Goal: Task Accomplishment & Management: Manage account settings

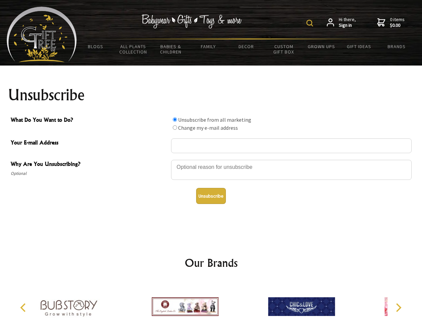
click at [311, 23] on img at bounding box center [309, 23] width 7 height 7
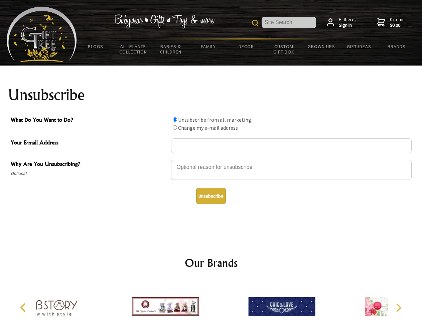
click at [211, 159] on div at bounding box center [291, 170] width 241 height 23
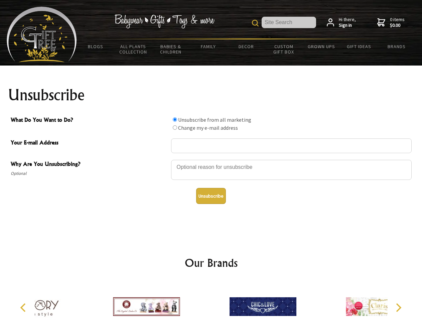
click at [175, 119] on input "What Do You Want to Do?" at bounding box center [175, 119] width 4 height 4
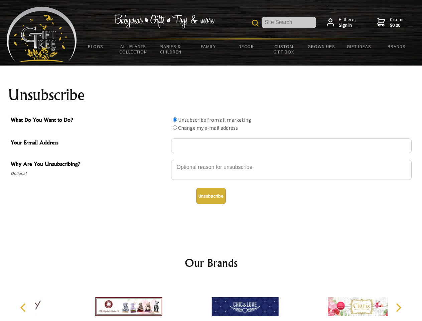
click at [175, 127] on input "What Do You Want to Do?" at bounding box center [175, 127] width 4 height 4
radio input "true"
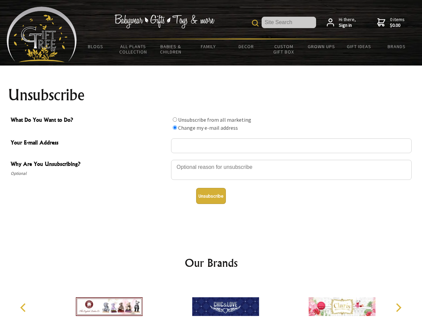
click at [211, 196] on button "Unsubscribe" at bounding box center [211, 196] width 30 height 16
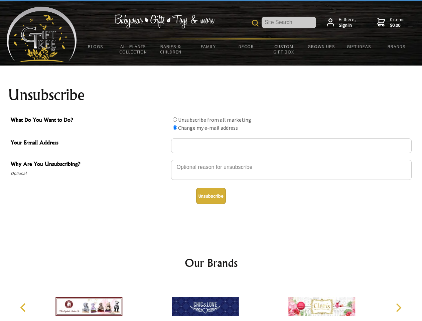
click at [24, 307] on icon "Previous" at bounding box center [23, 307] width 9 height 9
click at [398, 307] on icon "Next" at bounding box center [398, 307] width 9 height 9
